Goal: Check status

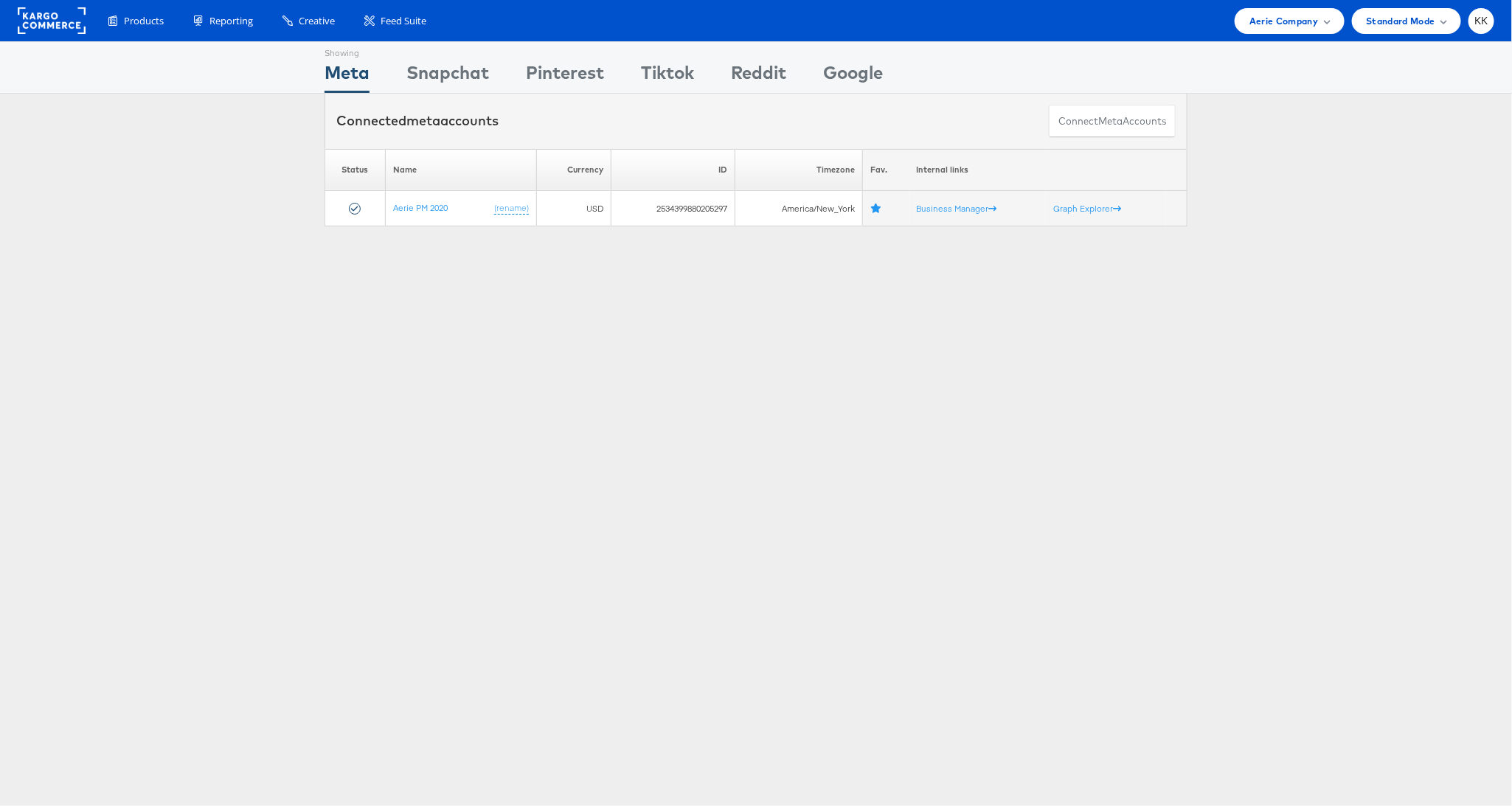
click at [1265, 36] on div "Products Product Catalogs Enhance Your Product Catalog, Map Them to Publishers,…" at bounding box center [756, 21] width 1512 height 41
click at [1293, 27] on span "Aerie Company" at bounding box center [1283, 21] width 69 height 16
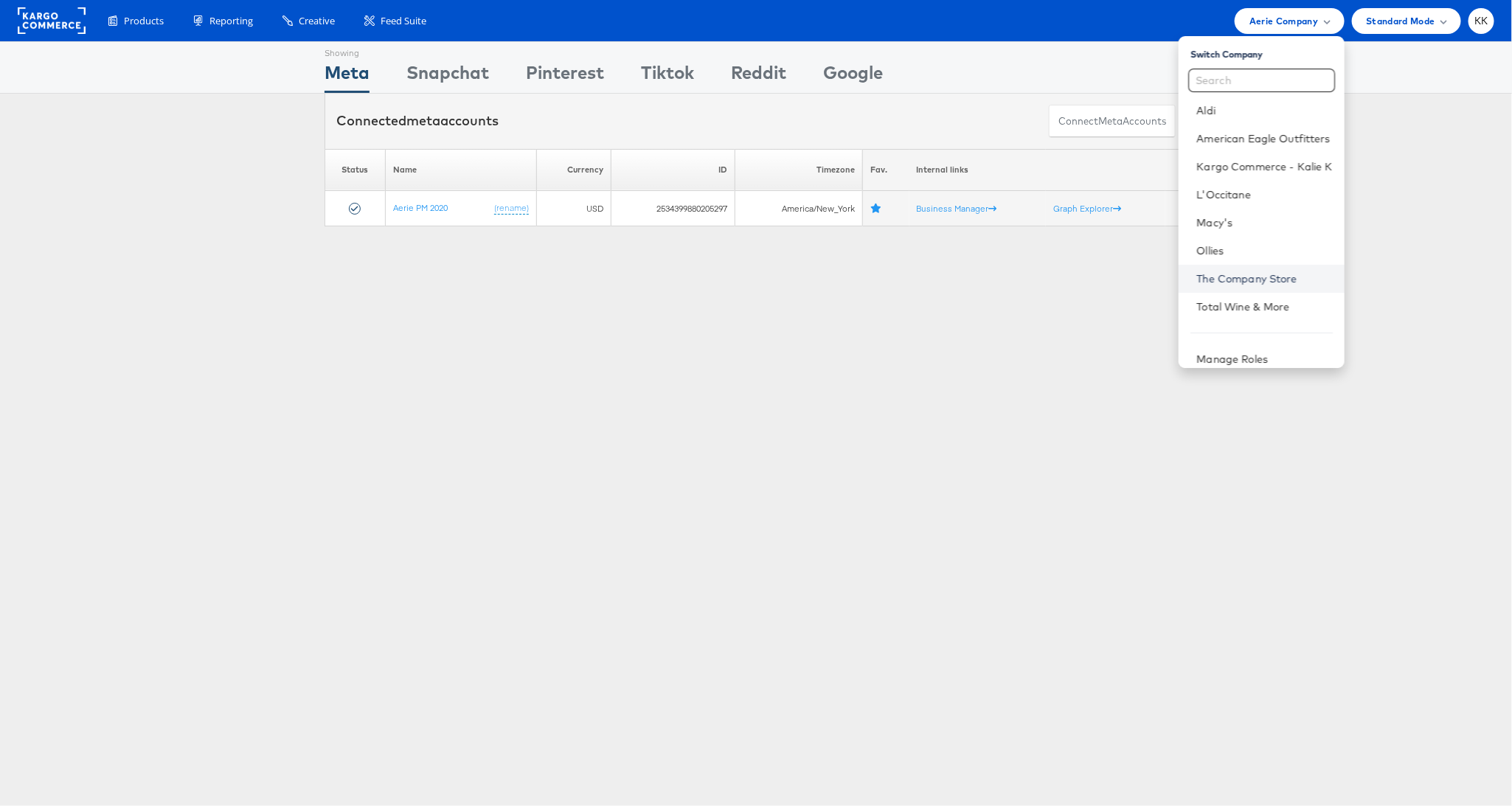
click at [1248, 275] on link "The Company Store" at bounding box center [1264, 279] width 136 height 15
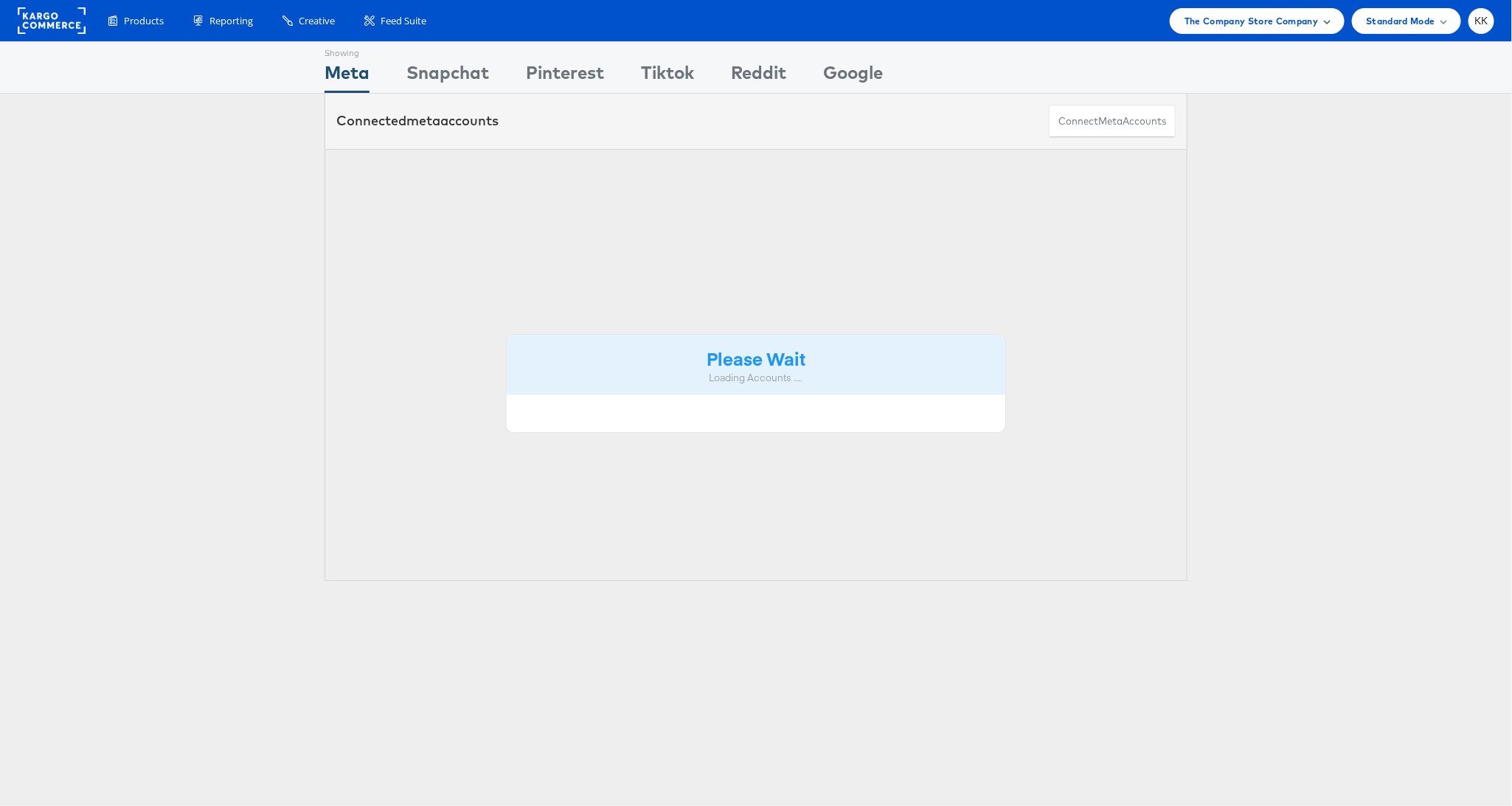
click at [1300, 22] on span "The Company Store Company" at bounding box center [1252, 21] width 134 height 16
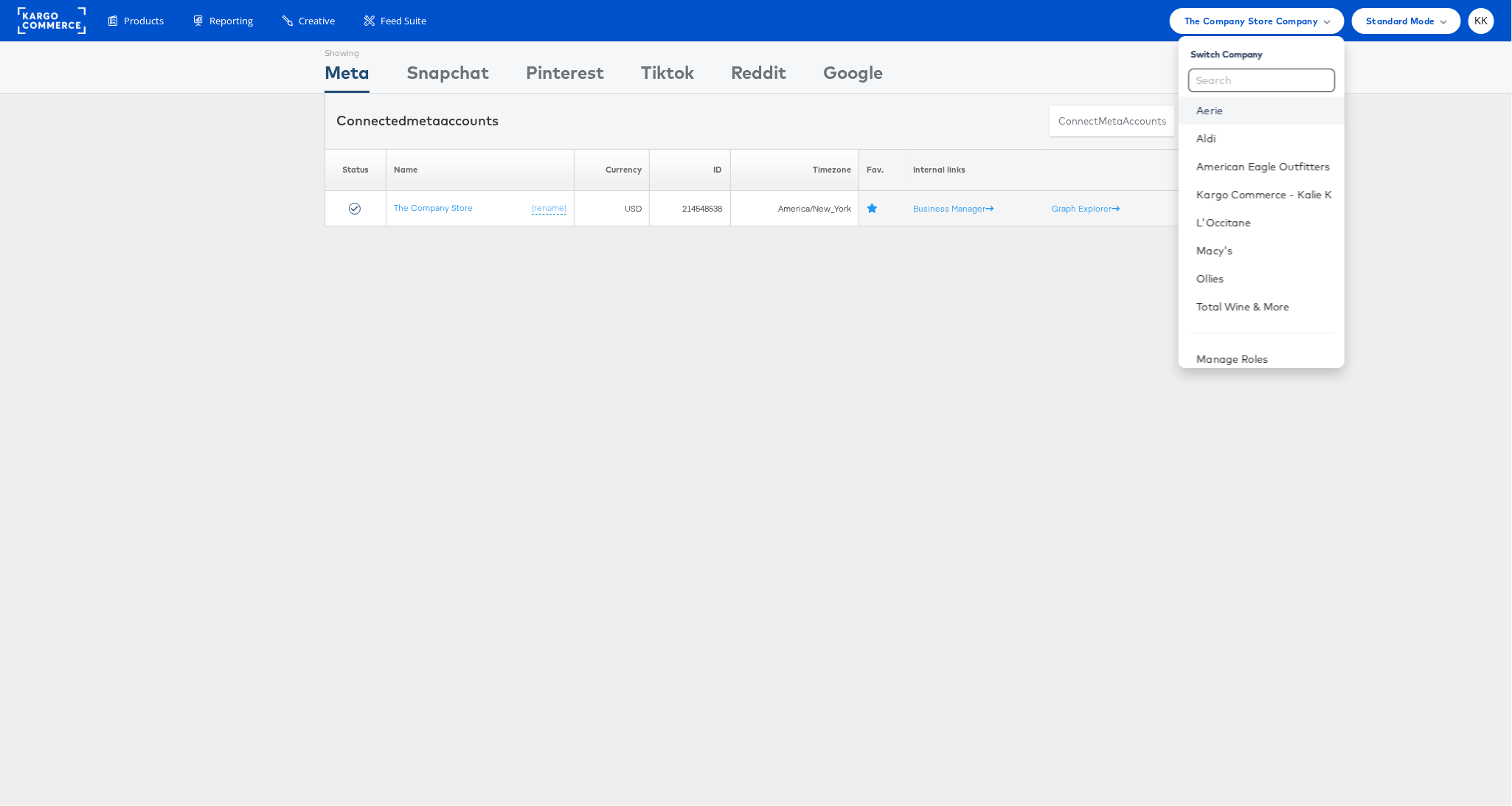
click at [1237, 111] on link "Aerie" at bounding box center [1264, 111] width 136 height 15
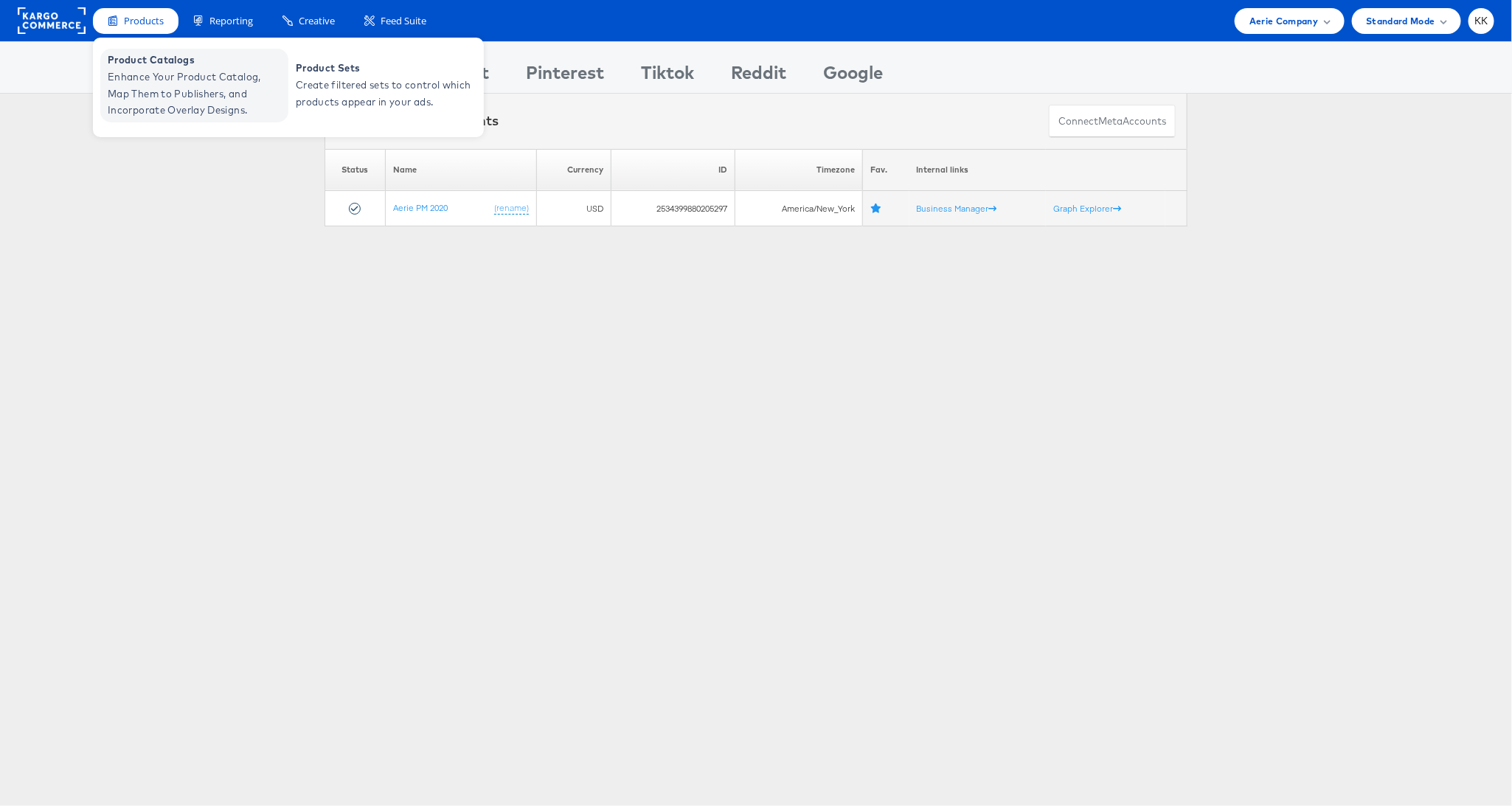
click at [158, 70] on span "Enhance Your Product Catalog, Map Them to Publishers, and Incorporate Overlay D…" at bounding box center [196, 94] width 177 height 51
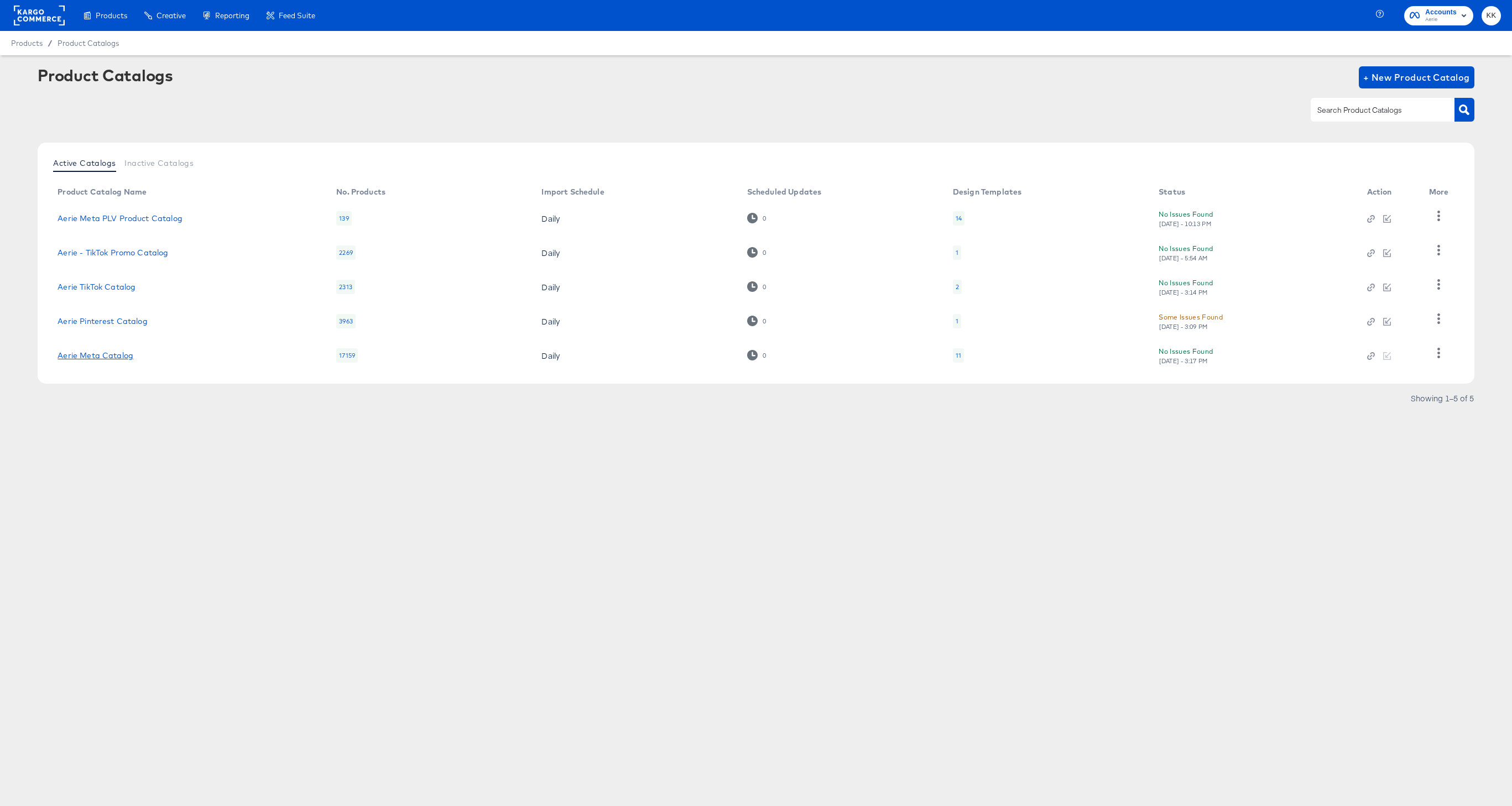
click at [104, 358] on link "Aerie Meta Catalog" at bounding box center [96, 355] width 76 height 9
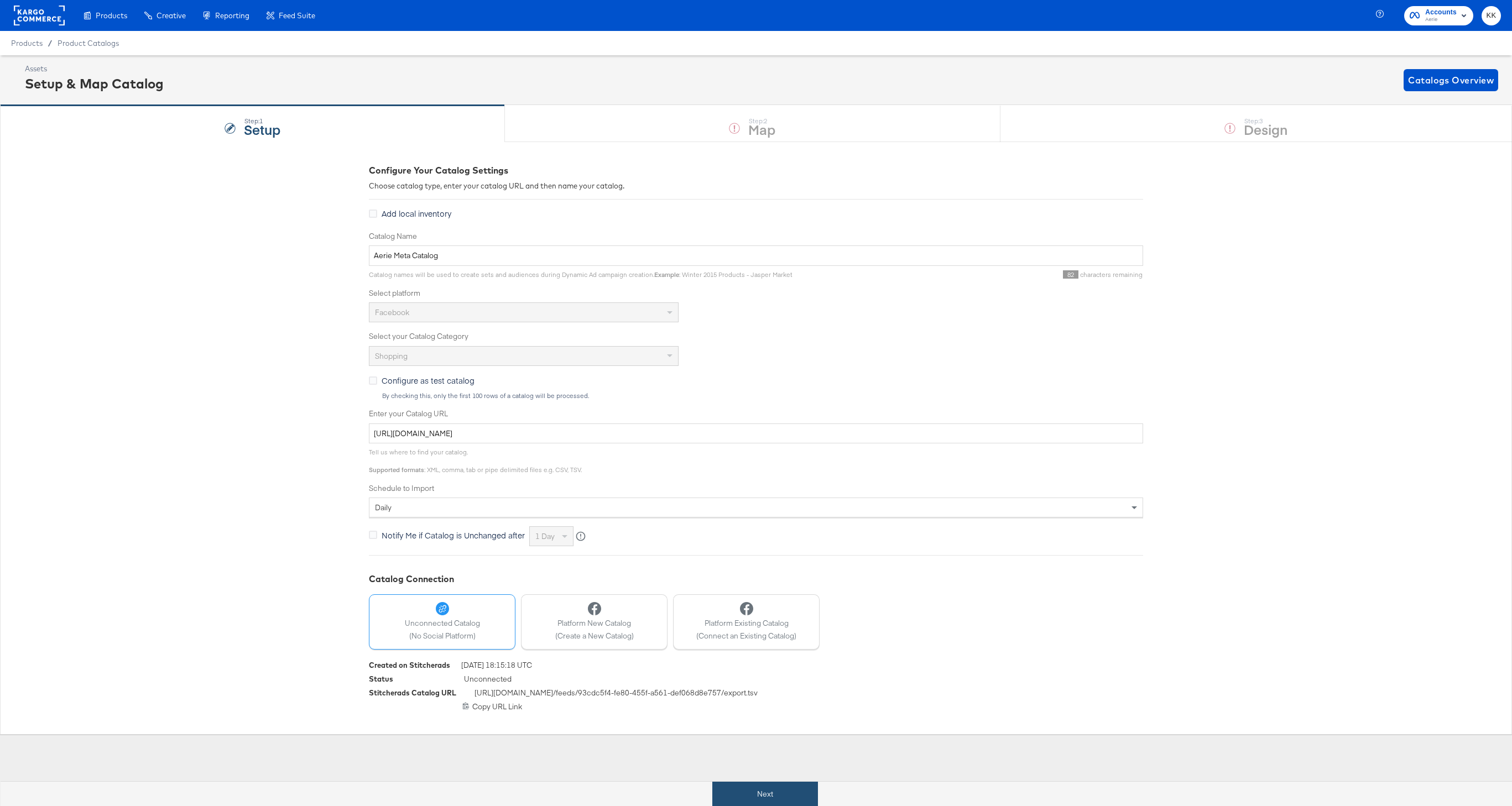
click at [738, 794] on button "Next" at bounding box center [765, 794] width 106 height 25
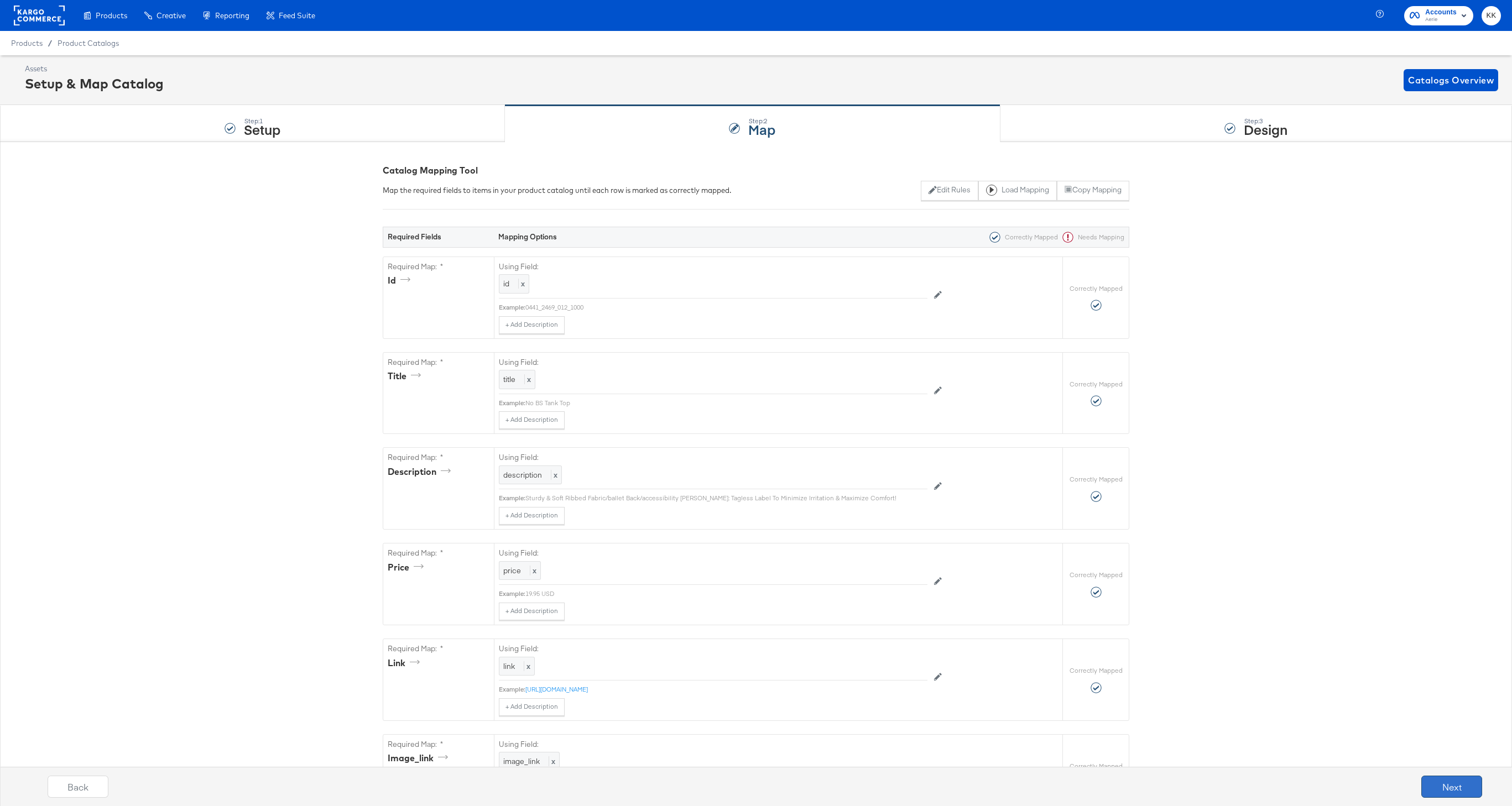
click at [1447, 777] on button "Next" at bounding box center [1452, 787] width 61 height 22
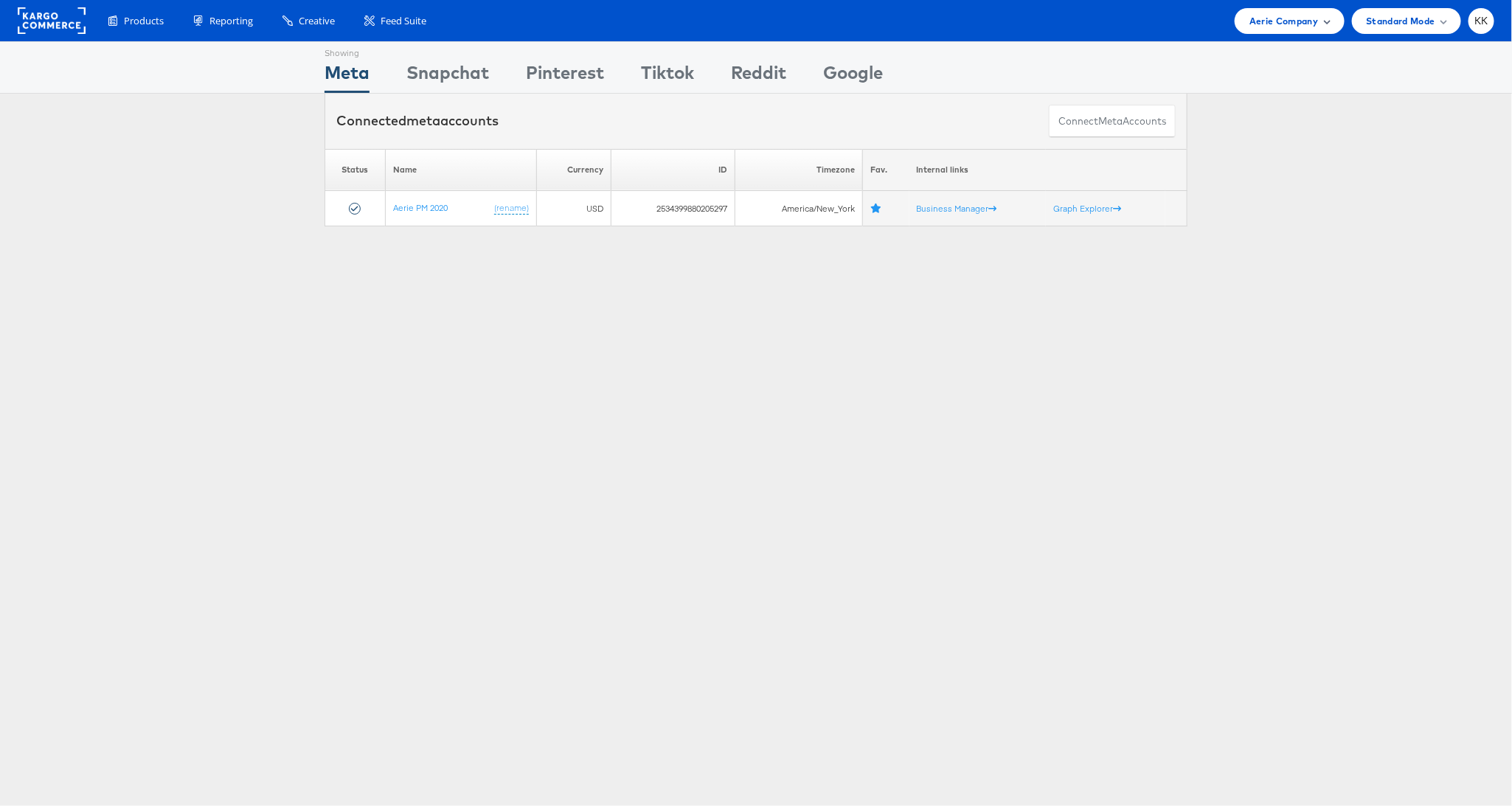
click at [1289, 16] on span "Aerie Company" at bounding box center [1283, 21] width 69 height 16
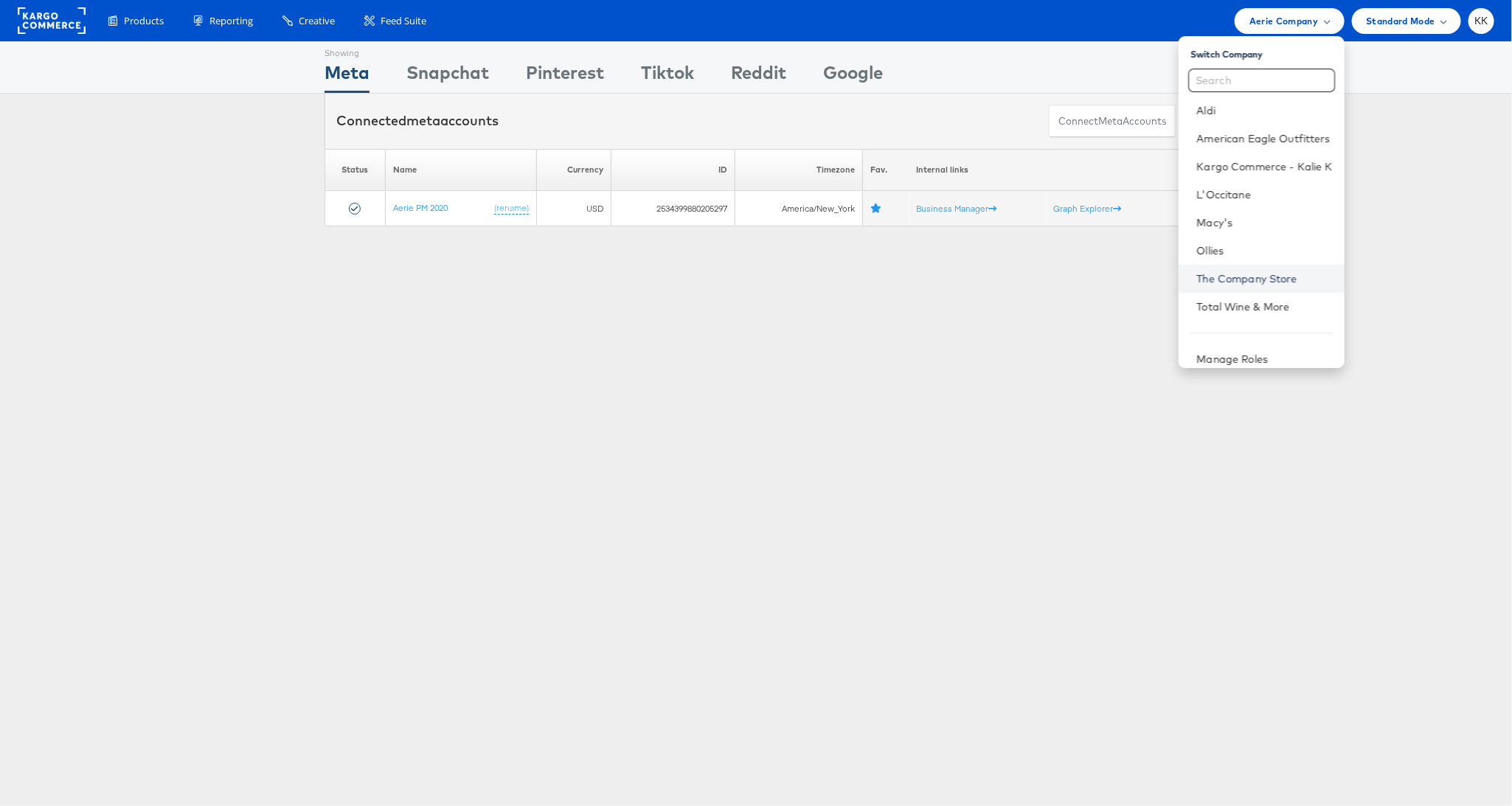
click at [1256, 272] on link "The Company Store" at bounding box center [1264, 279] width 136 height 15
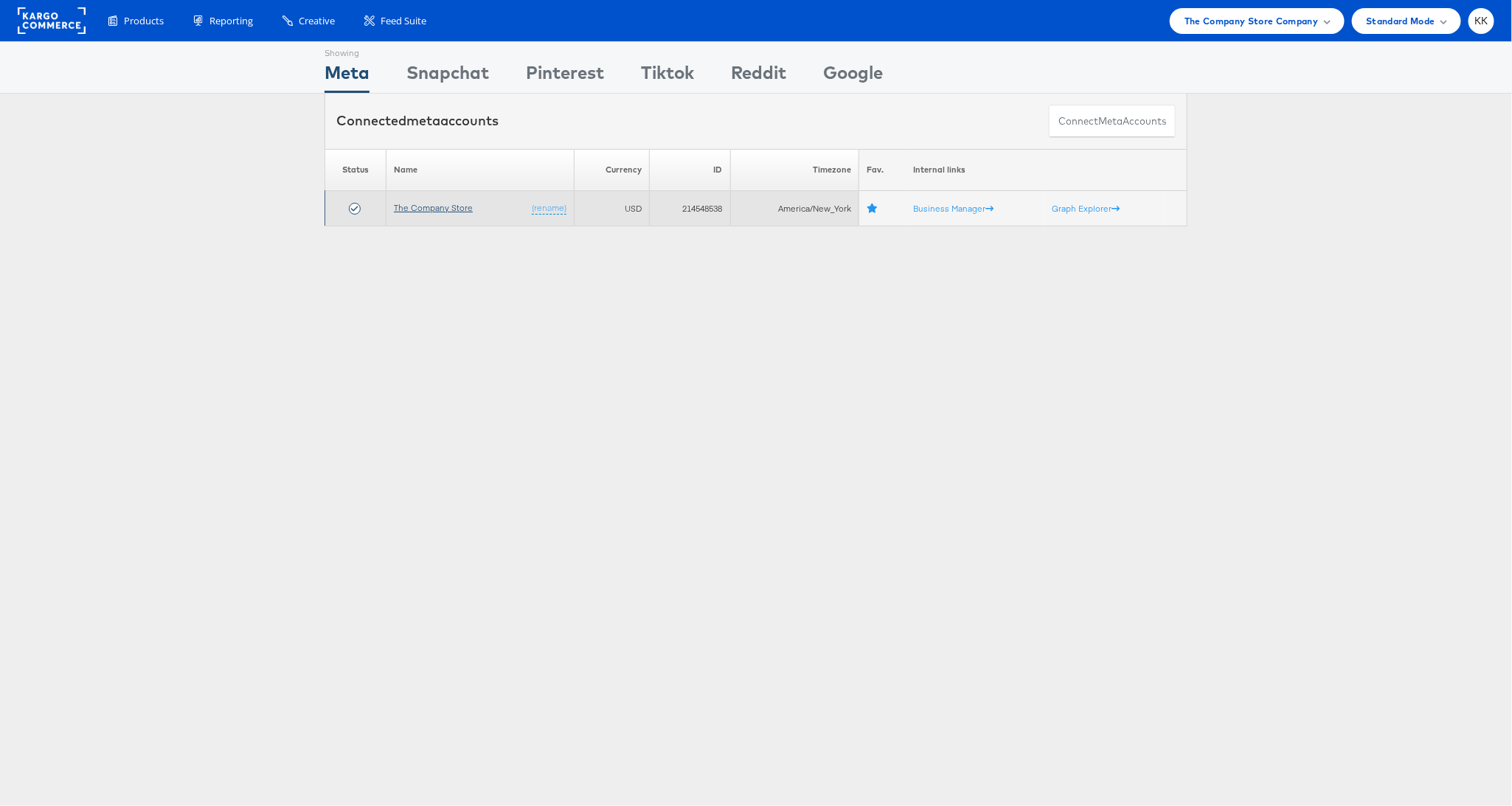
click at [447, 205] on link "The Company Store" at bounding box center [432, 207] width 79 height 11
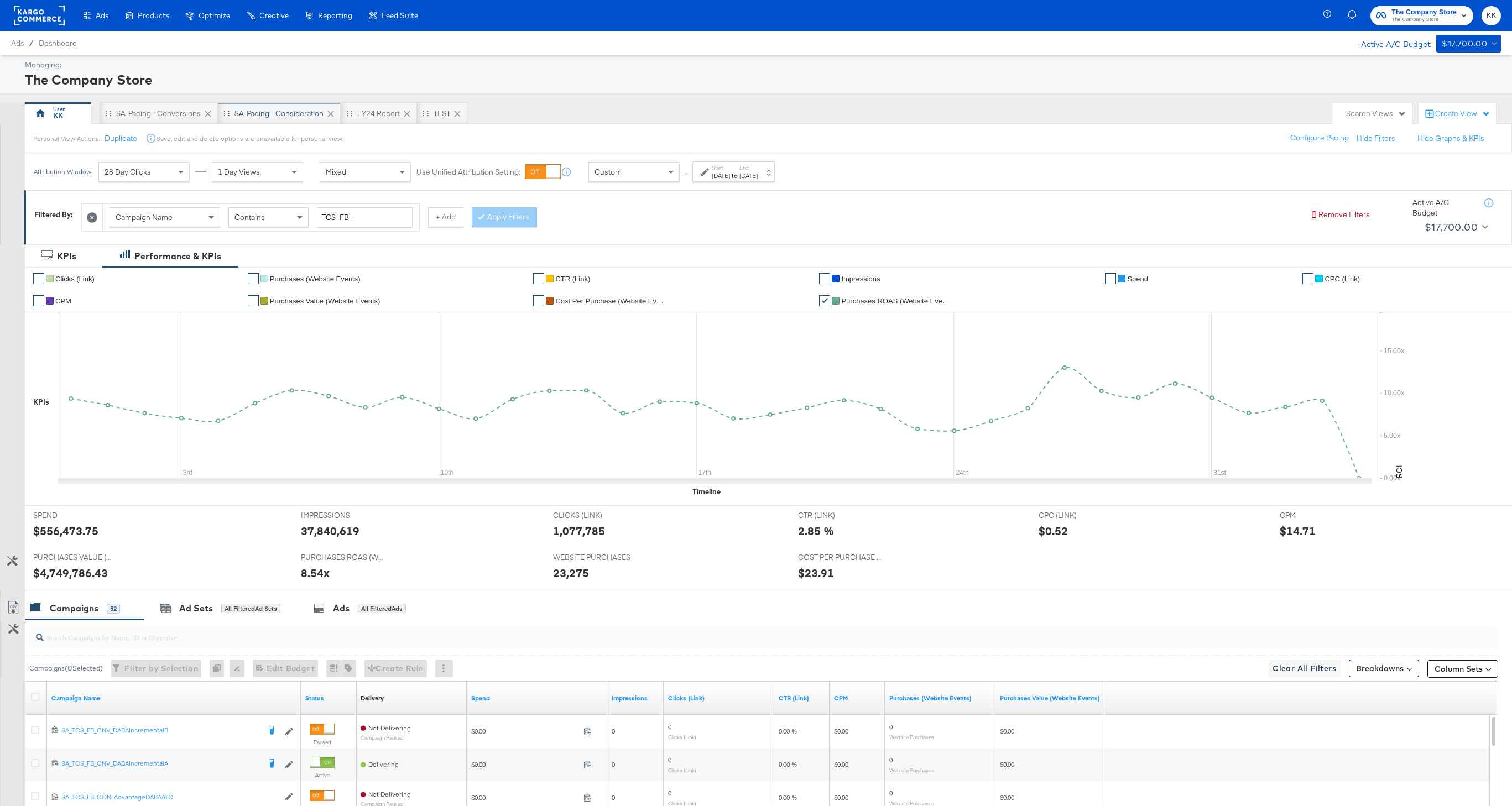
click at [259, 102] on div "SA-Pacing - Consideration" at bounding box center [280, 114] width 123 height 22
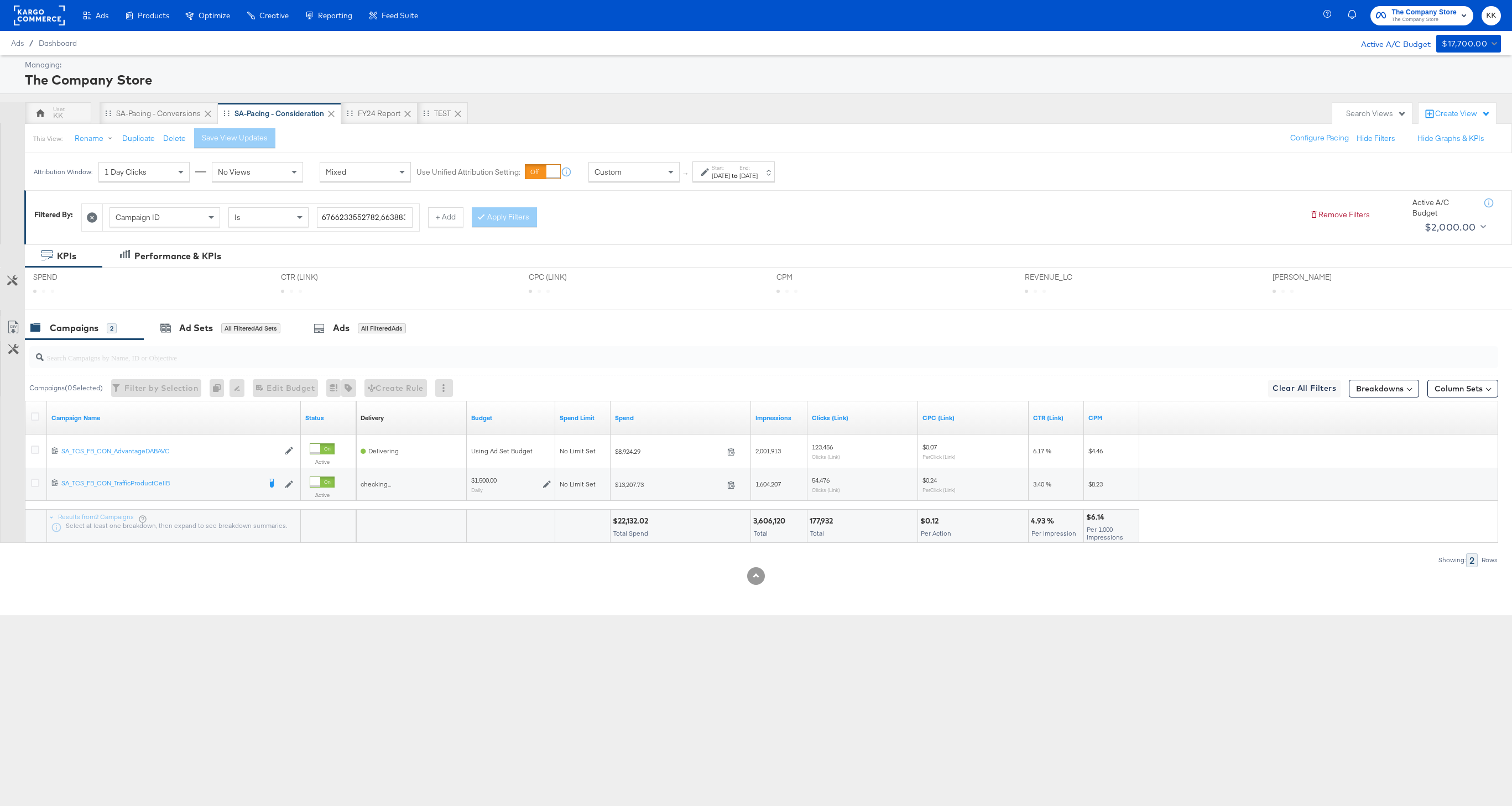
click at [720, 178] on div "[DATE]" at bounding box center [721, 176] width 18 height 9
click at [629, 254] on input "[DATE]" at bounding box center [598, 260] width 119 height 20
click at [572, 343] on td "15" at bounding box center [570, 346] width 19 height 16
type input "[DATE]"
click at [735, 257] on input "[DATE]" at bounding box center [727, 260] width 116 height 20
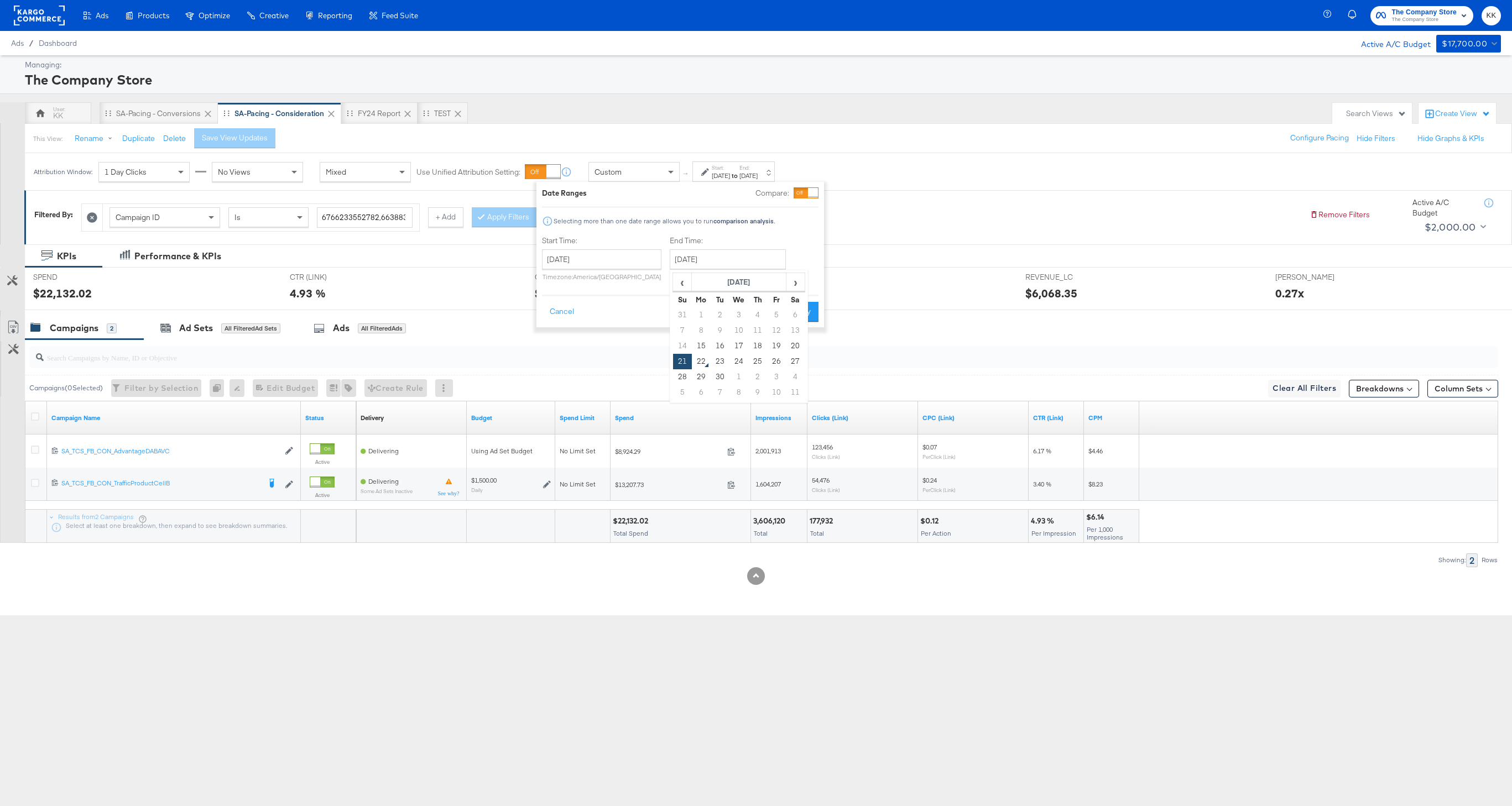
click at [813, 273] on div "Start Time: [DATE] ‹ [DATE] › Su Mo Tu We Th Fr Sa 31 1 2 3 4 5 6 7 8 9 10 11 1…" at bounding box center [680, 260] width 276 height 50
click at [813, 310] on button "Apply" at bounding box center [801, 312] width 35 height 20
click at [634, 523] on div "$7,359.10" at bounding box center [631, 521] width 35 height 11
copy div "7,359.10"
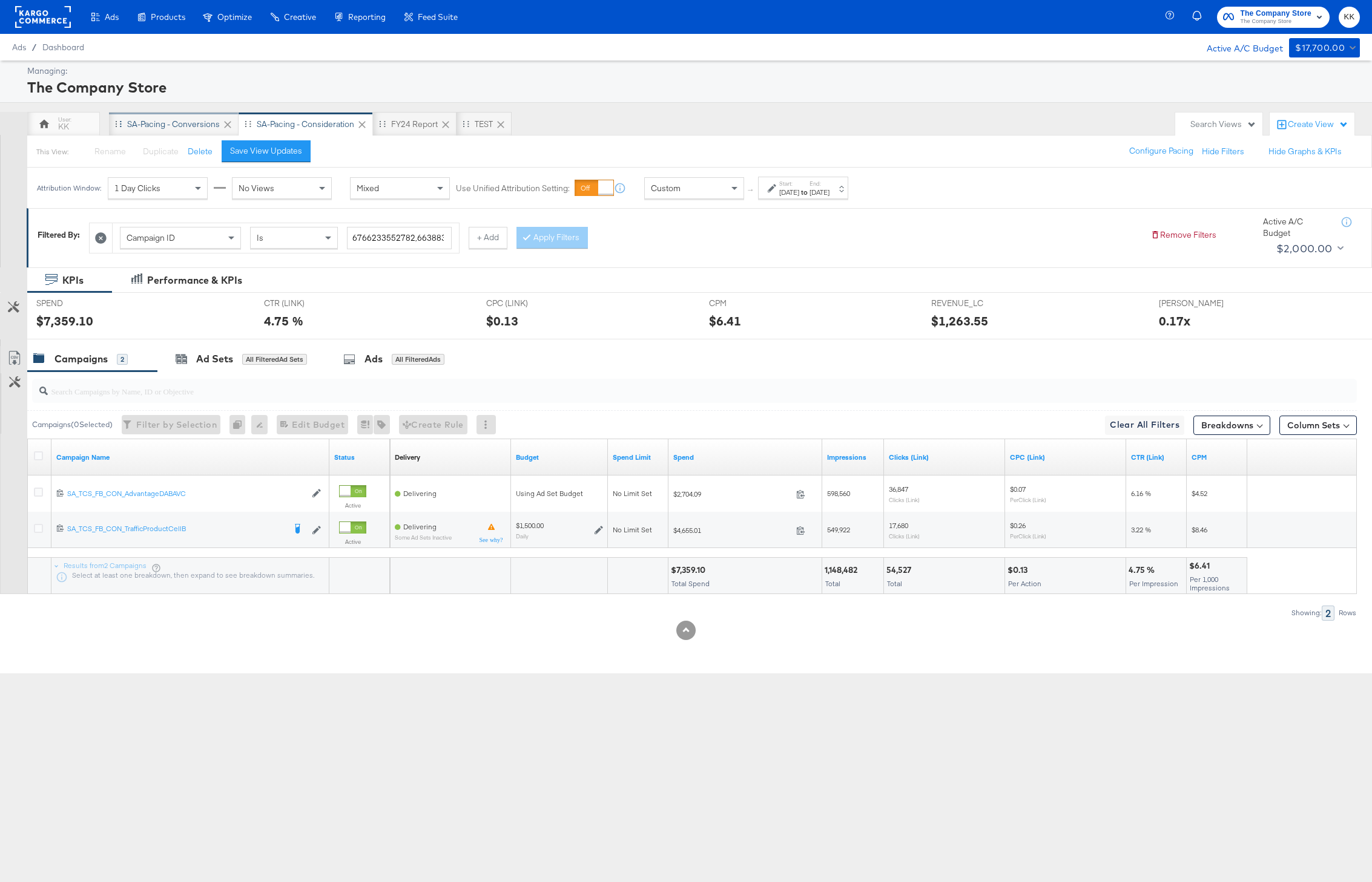
click at [179, 124] on div "SA-Pacing - Conversions" at bounding box center [173, 124] width 92 height 12
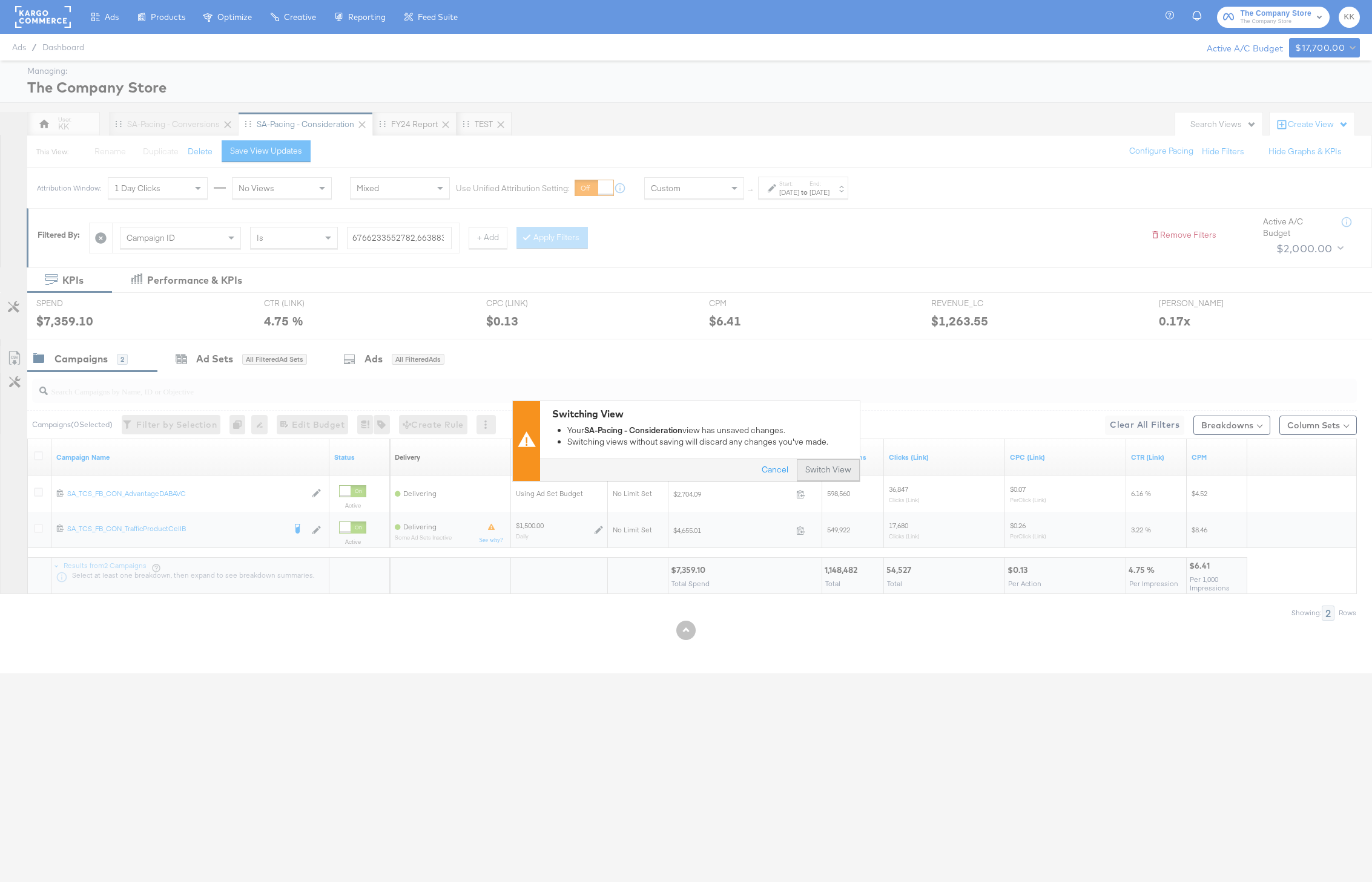
click at [833, 472] on button "Switch View" at bounding box center [828, 471] width 63 height 22
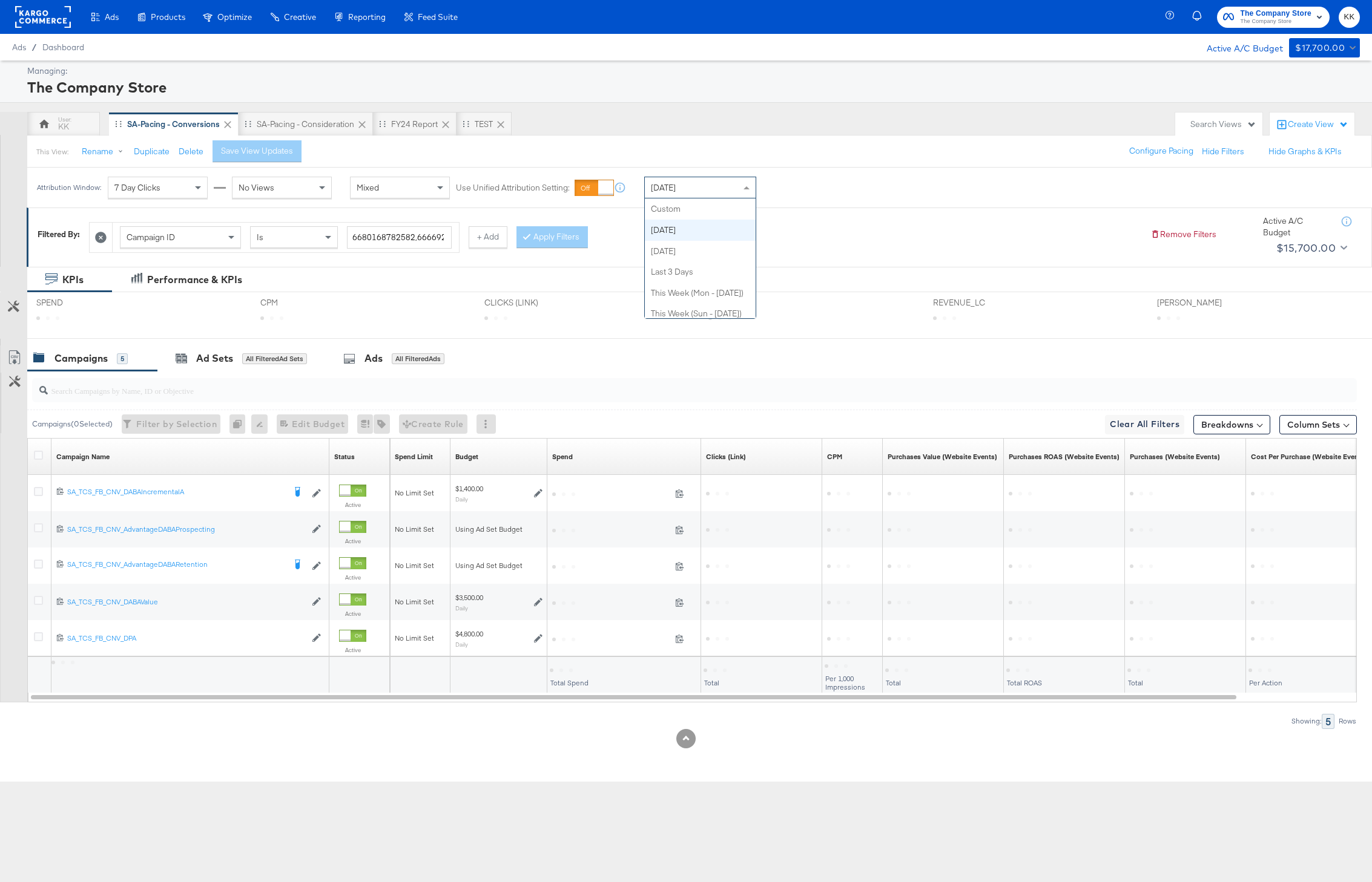
click at [712, 197] on div "[DATE]" at bounding box center [700, 188] width 111 height 20
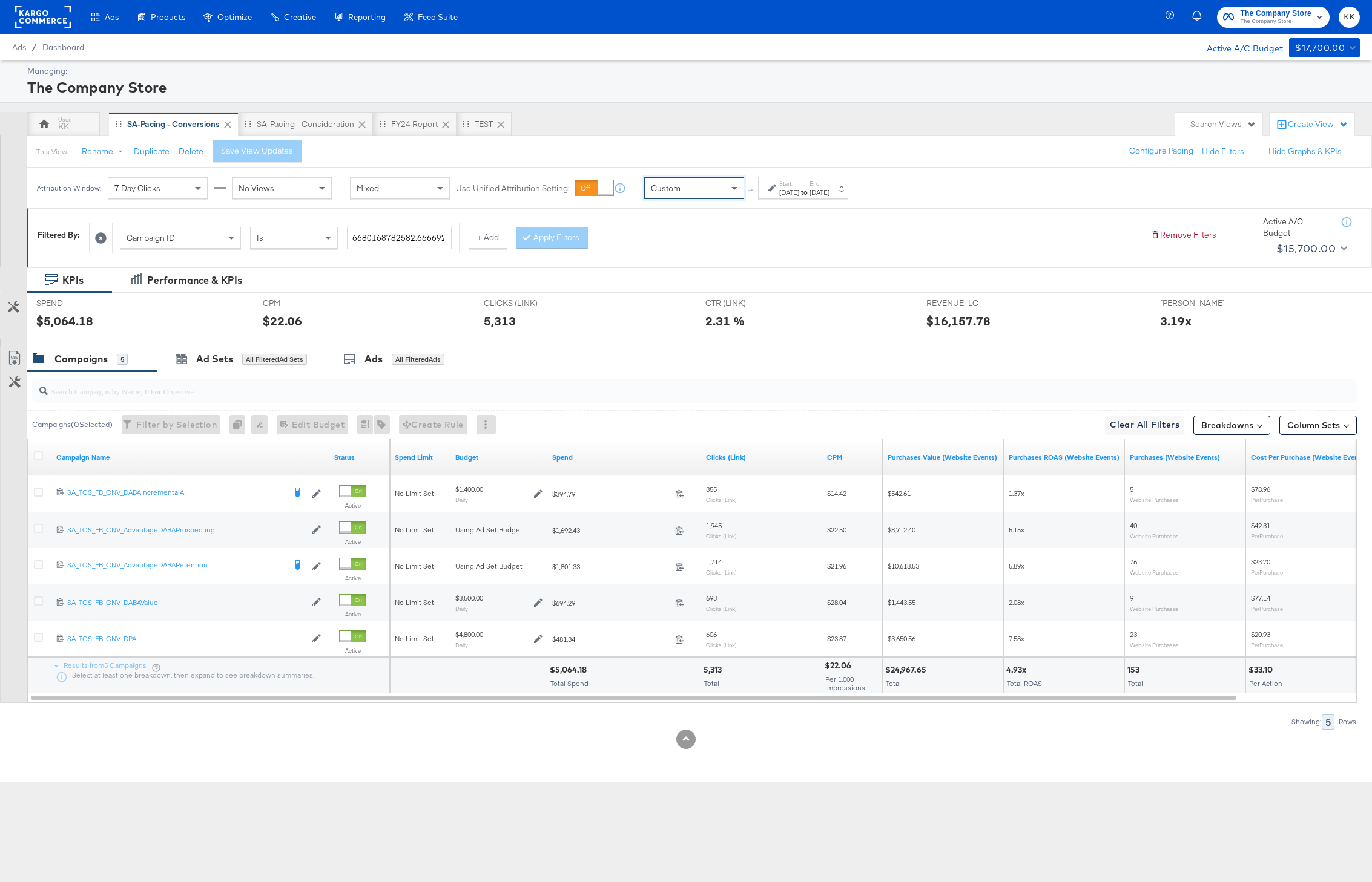
click at [764, 205] on div "Attribution Window: 7 Day Clicks No Views Mixed Use Unified Attribution Setting…" at bounding box center [445, 188] width 836 height 41
click at [780, 199] on div "Start: [DATE] to End: [DATE]" at bounding box center [803, 188] width 90 height 22
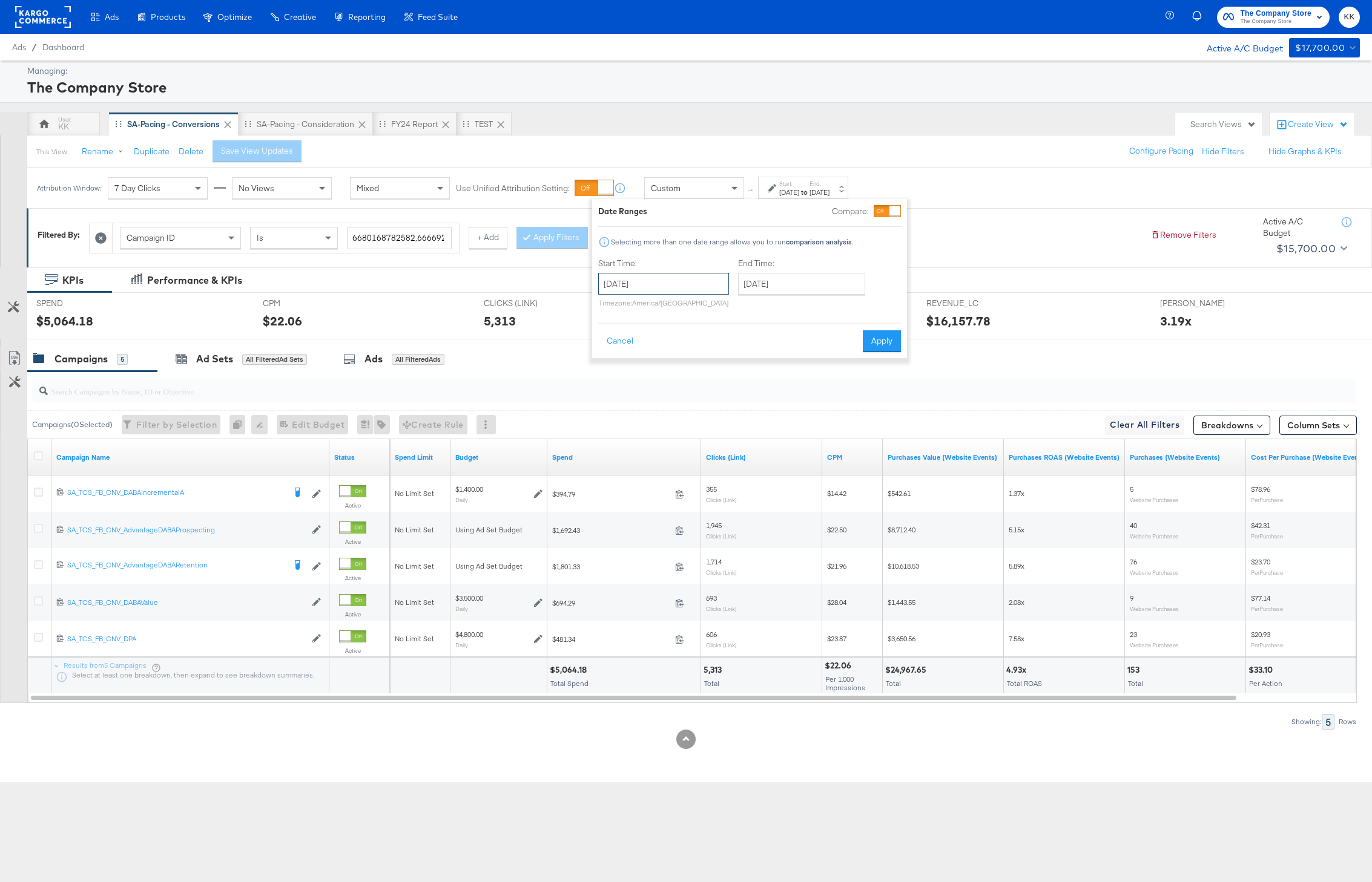
click at [674, 278] on input "[DATE]" at bounding box center [664, 284] width 131 height 22
click at [627, 378] on td "15" at bounding box center [632, 378] width 20 height 17
type input "[DATE]"
click at [789, 287] on input "[DATE]" at bounding box center [800, 284] width 127 height 22
click at [750, 393] on td "21" at bounding box center [750, 395] width 20 height 17
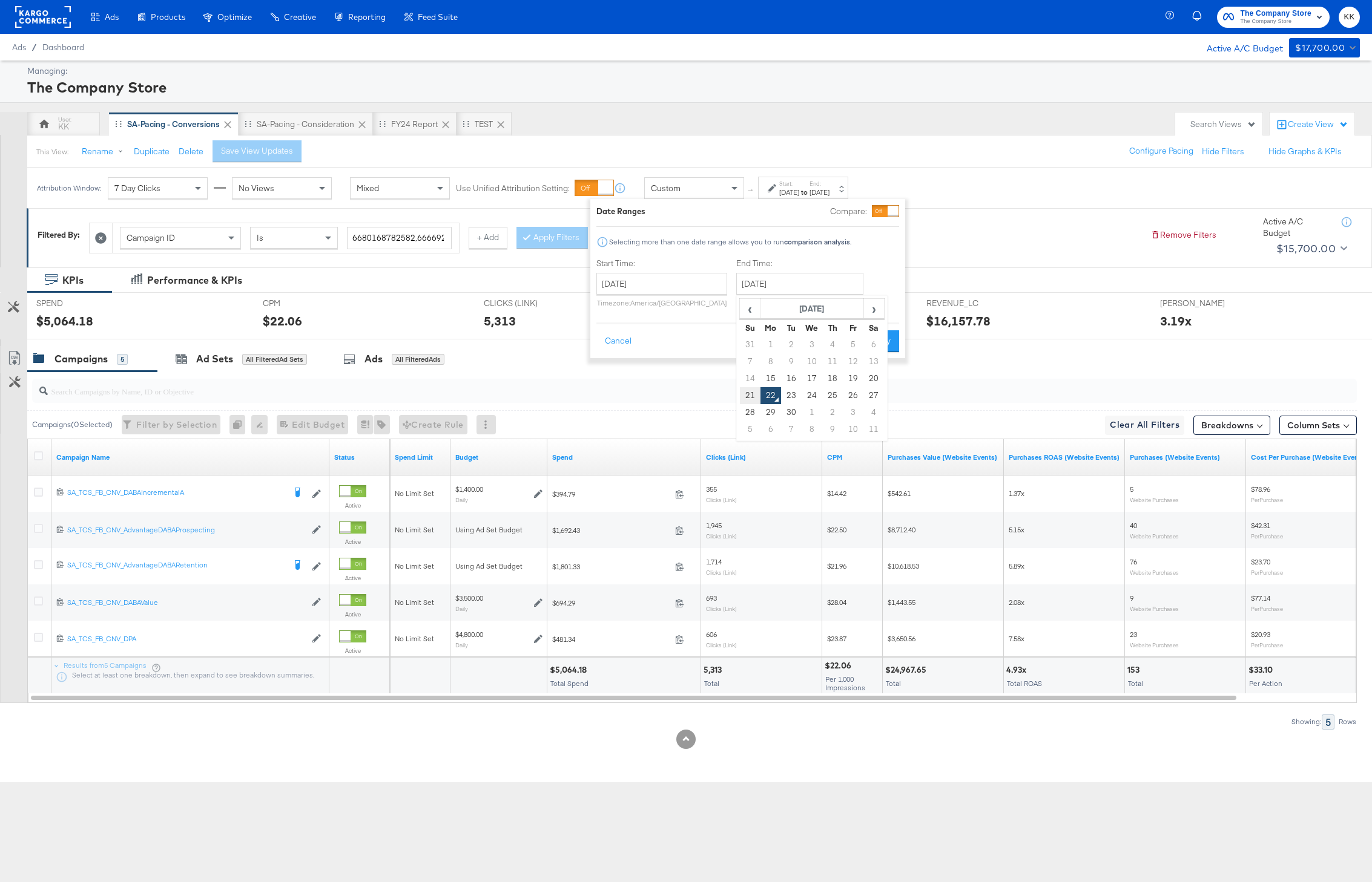
type input "[DATE]"
click at [880, 349] on button "Apply" at bounding box center [877, 341] width 38 height 22
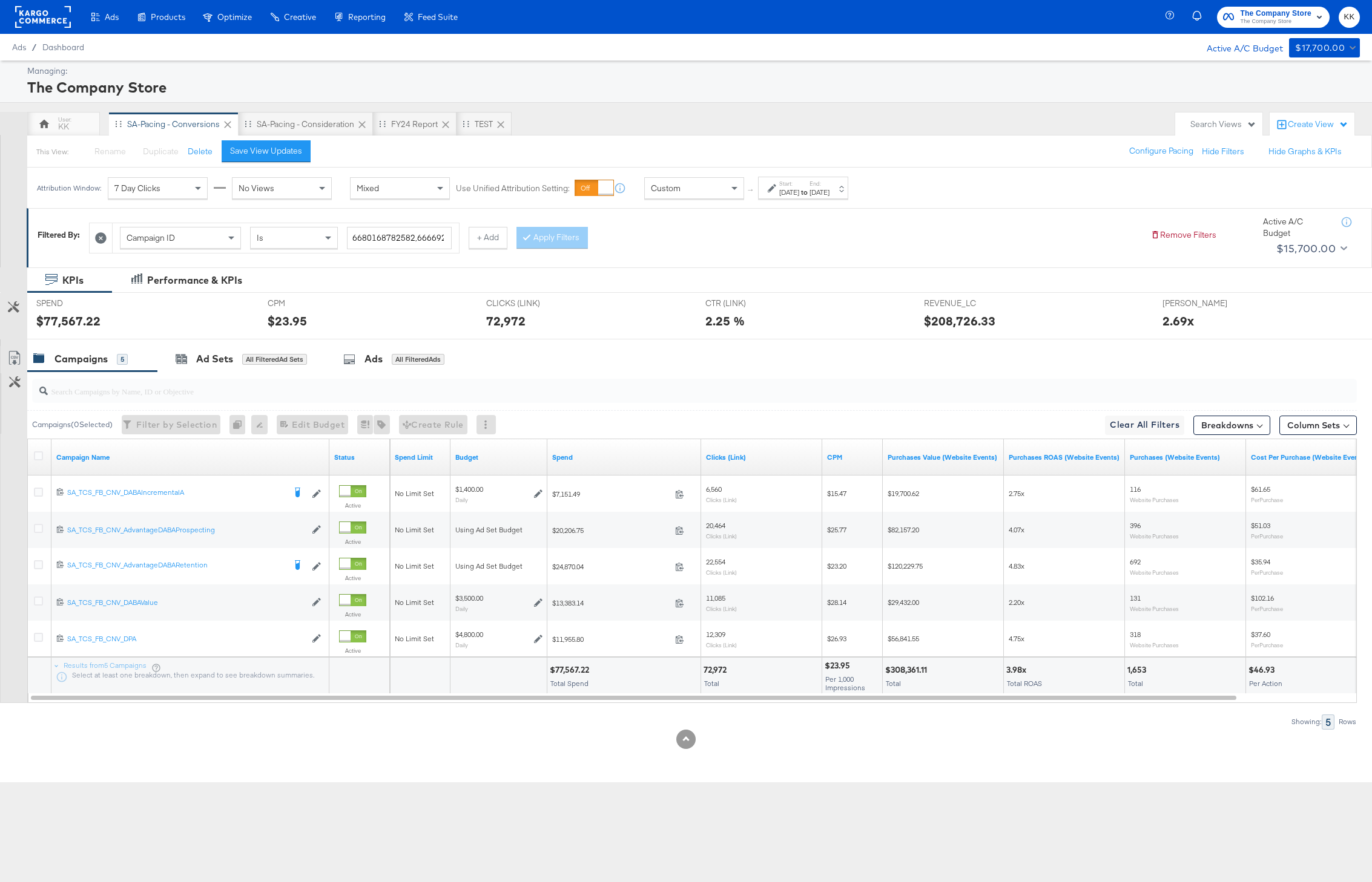
click at [799, 191] on div "[DATE]" at bounding box center [789, 192] width 20 height 10
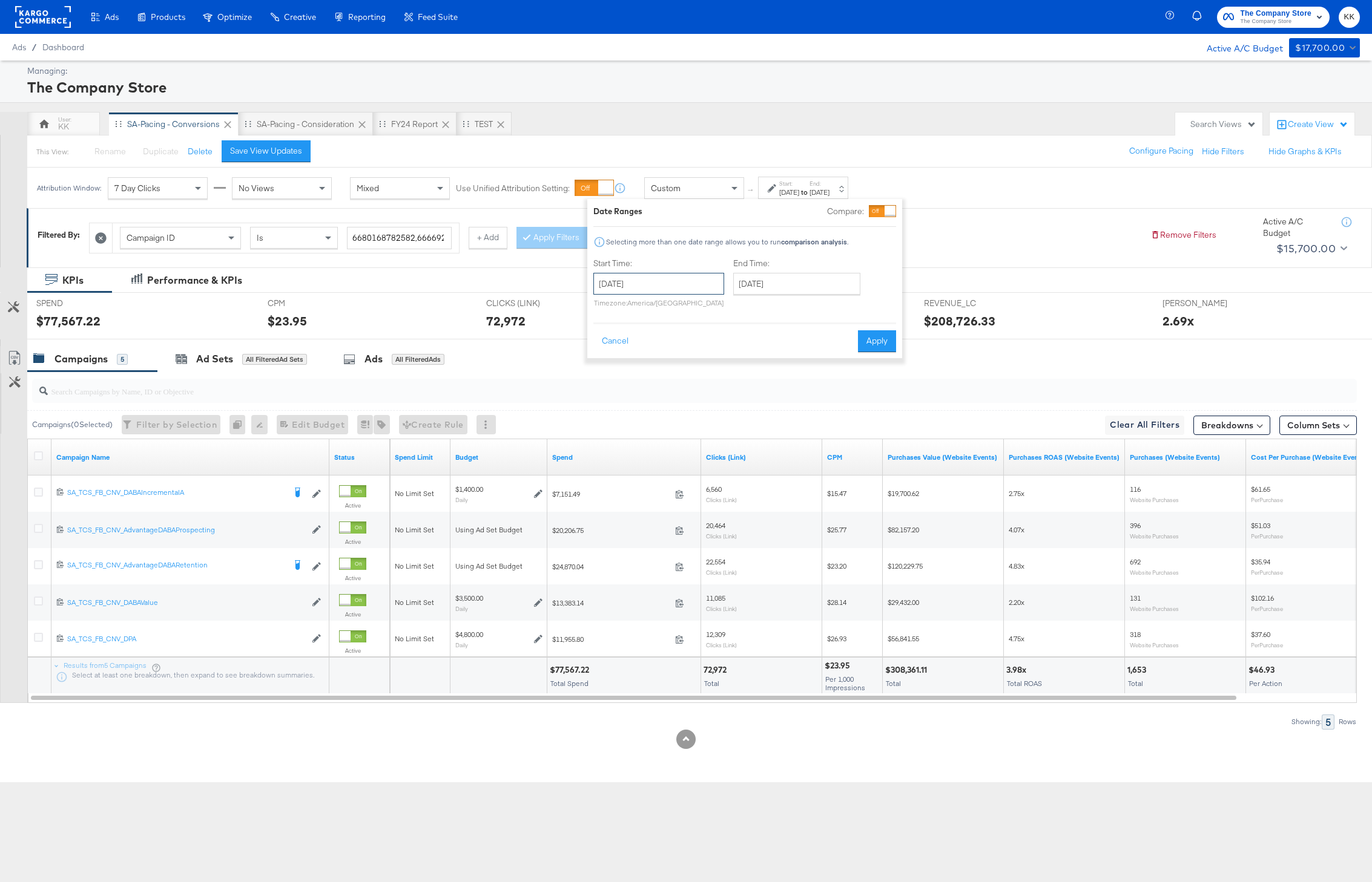
click at [673, 275] on input "[DATE]" at bounding box center [659, 284] width 131 height 22
click at [722, 233] on div "Date Ranges Compare: Selecting more than one date range allows you to run compa…" at bounding box center [744, 279] width 303 height 147
click at [863, 343] on button "Apply" at bounding box center [877, 341] width 38 height 22
